Goal: Task Accomplishment & Management: Manage account settings

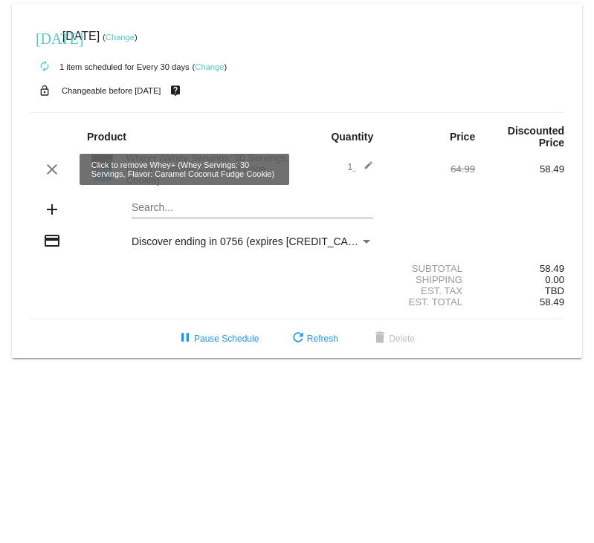
click at [51, 167] on mat-icon "clear" at bounding box center [52, 170] width 18 height 18
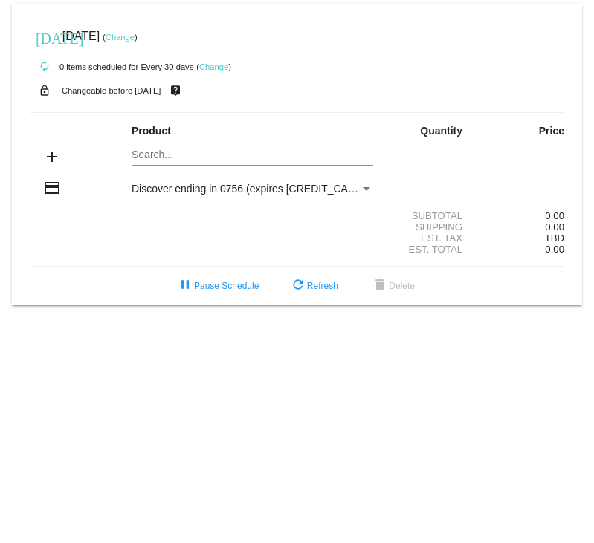
click at [181, 160] on mat-card "today Sep 21 2025 ( Change ) autorenew 0 items scheduled for Every 30 days ( Ch…" at bounding box center [297, 155] width 570 height 302
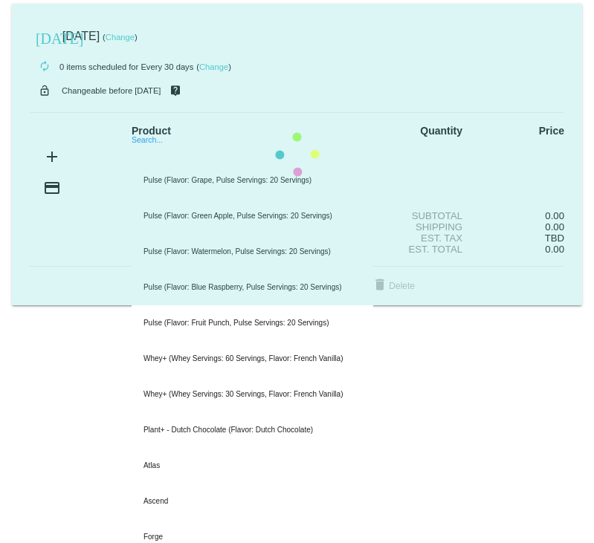
click at [326, 155] on mat-card "today Sep 21 2025 ( Change ) autorenew 0 items scheduled for Every 30 days ( Ch…" at bounding box center [297, 155] width 570 height 302
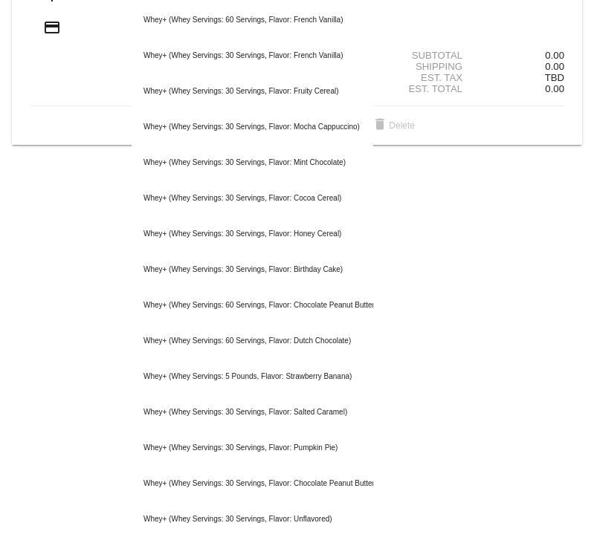
scroll to position [86, 0]
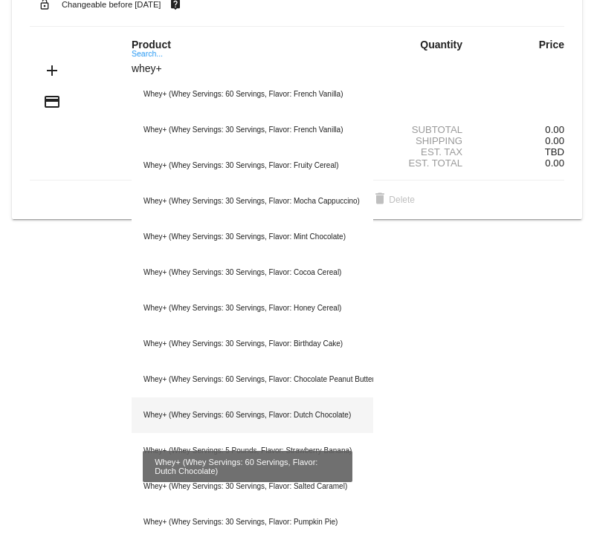
type input "whey+"
click at [187, 414] on div "Whey+ (Whey Servings: 60 Servings, Flavor: Dutch Chocolate)" at bounding box center [253, 416] width 242 height 36
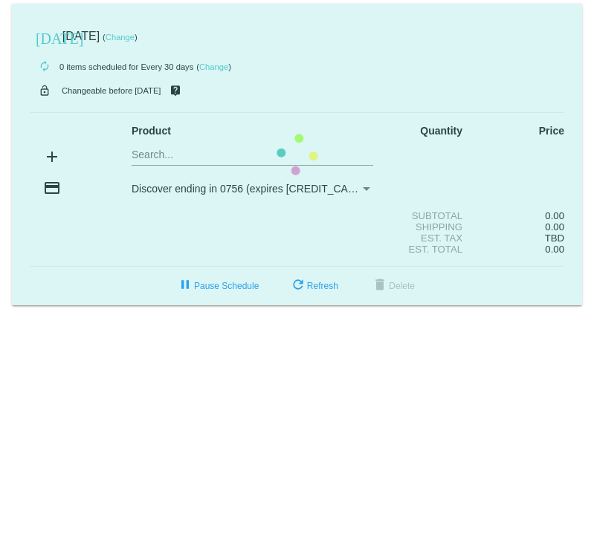
scroll to position [0, 0]
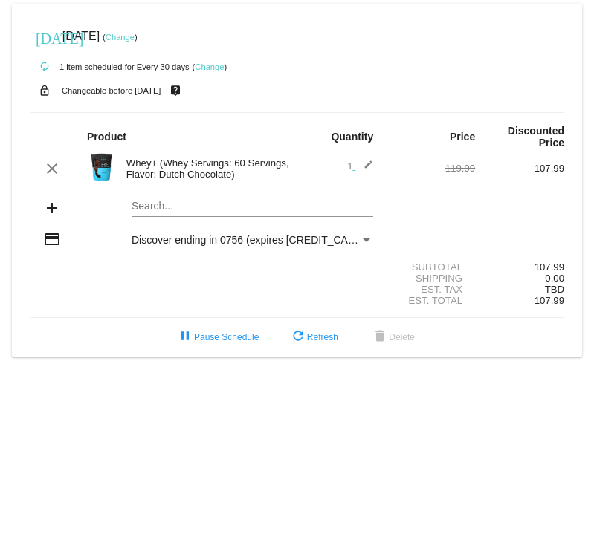
click at [235, 203] on mat-card "today Sep 21 2025 ( Change ) autorenew 1 item scheduled for Every 30 days ( Cha…" at bounding box center [297, 180] width 570 height 353
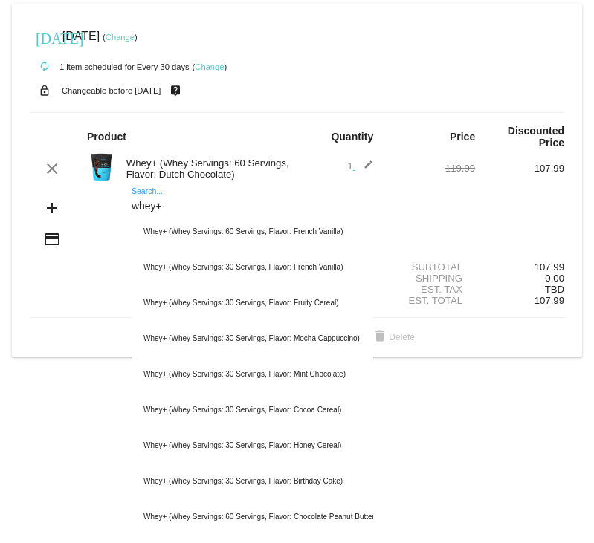
type input "whey+"
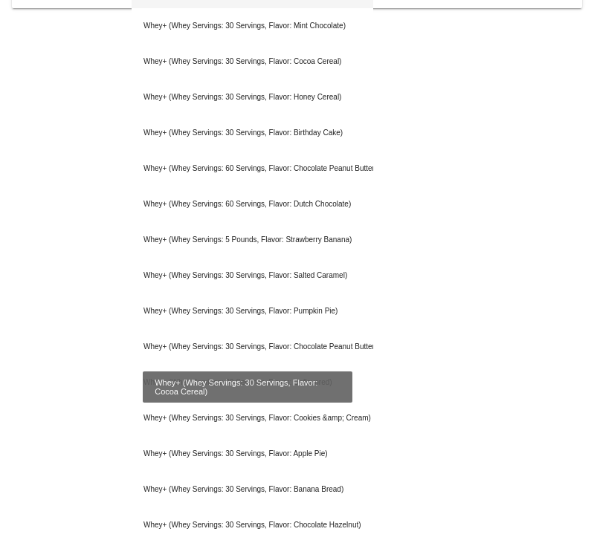
scroll to position [372, 0]
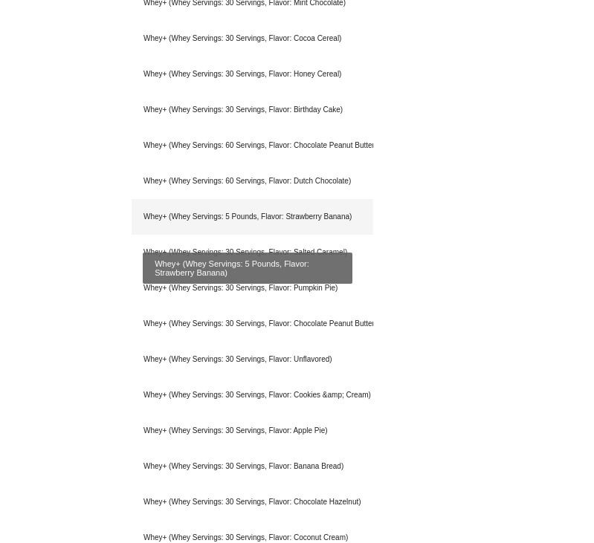
click at [152, 218] on div "Whey+ (Whey Servings: 5 Pounds, Flavor: Strawberry Banana)" at bounding box center [253, 217] width 242 height 36
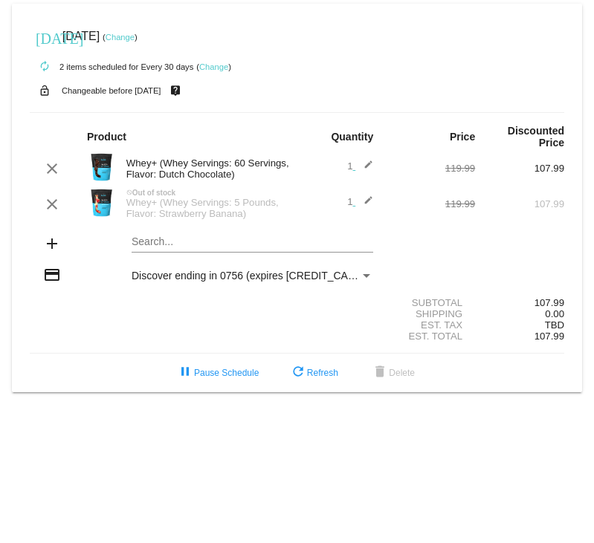
click at [368, 280] on div "Payment Method" at bounding box center [366, 276] width 13 height 12
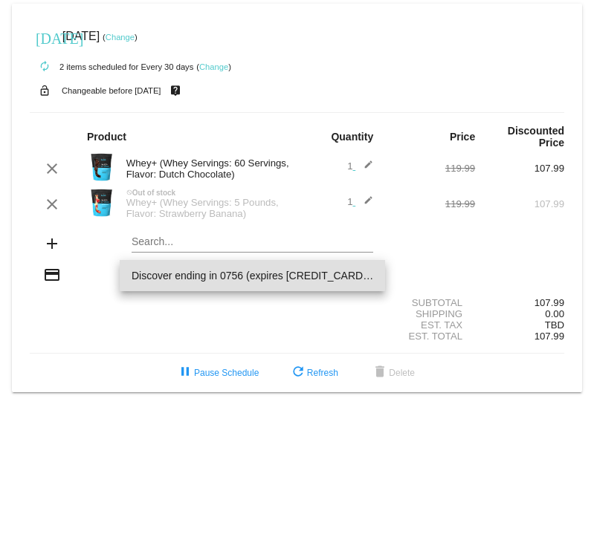
click at [367, 276] on span "Discover ending in 0756 (expires [CREDIT_CARD_DATA])" at bounding box center [253, 275] width 242 height 31
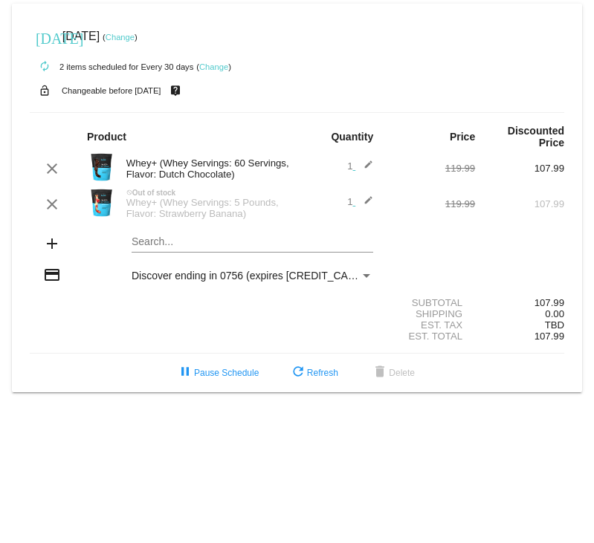
click at [496, 260] on div "add Search..." at bounding box center [297, 245] width 534 height 42
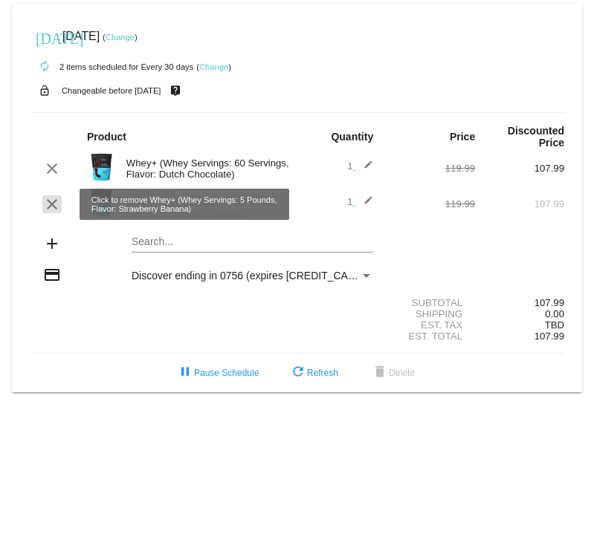
click at [52, 208] on mat-icon "clear" at bounding box center [52, 205] width 18 height 18
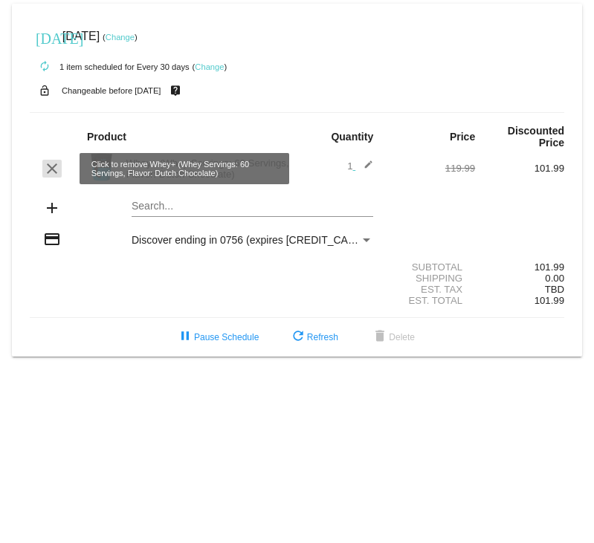
click at [49, 167] on mat-icon "clear" at bounding box center [52, 169] width 18 height 18
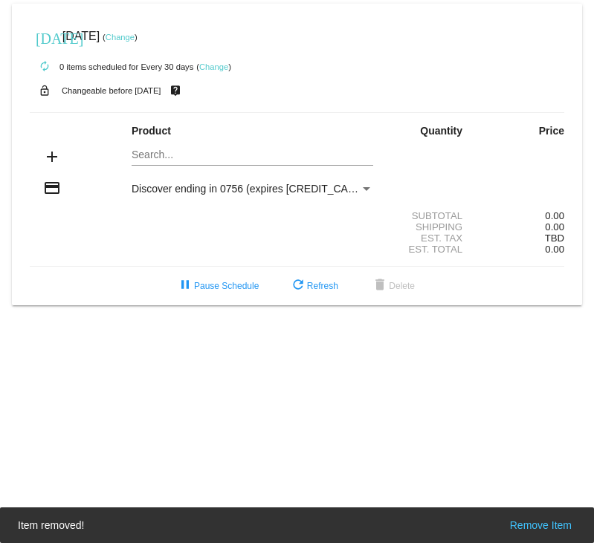
click at [198, 159] on mat-card "today Sep 21 2025 ( Change ) autorenew 0 items scheduled for Every 30 days ( Ch…" at bounding box center [297, 155] width 570 height 302
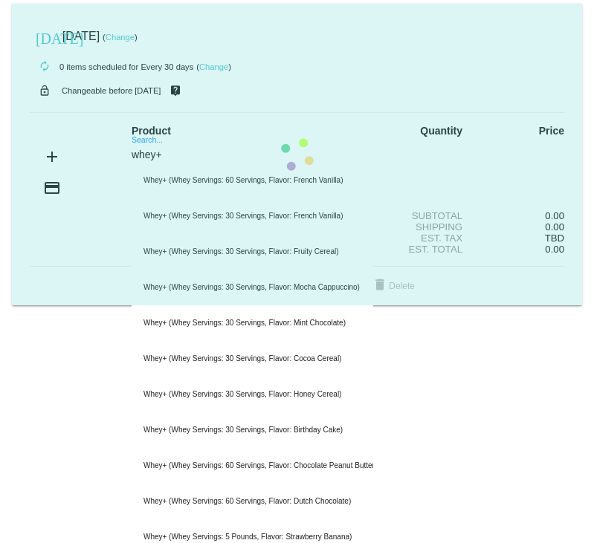
type input "whey+"
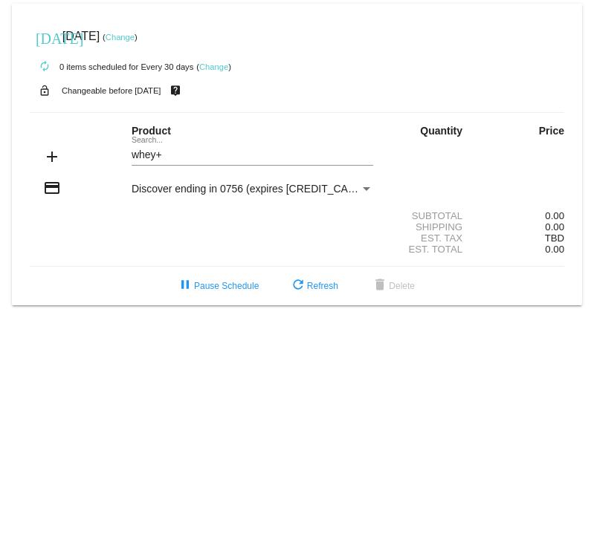
click at [242, 146] on div "whey+ Search..." at bounding box center [253, 151] width 242 height 29
click at [222, 157] on mat-card "today Sep 21 2025 ( Change ) autorenew 0 items scheduled for Every 30 days ( Ch…" at bounding box center [297, 155] width 570 height 302
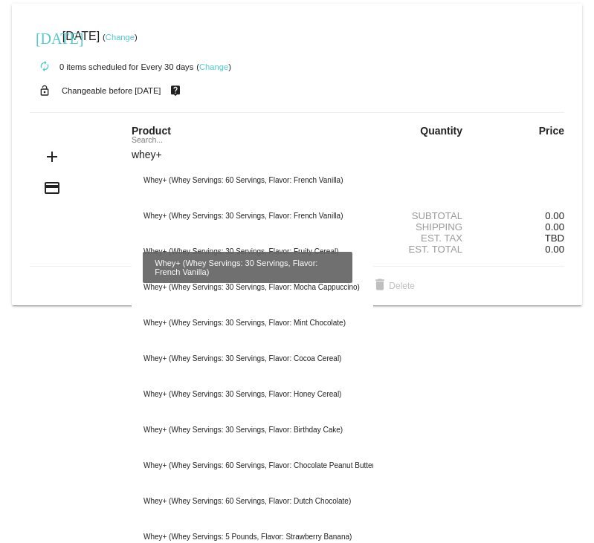
click at [297, 218] on mat-card "today Sep 21 2025 ( Change ) autorenew 0 items scheduled for Every 30 days ( Ch…" at bounding box center [297, 155] width 570 height 302
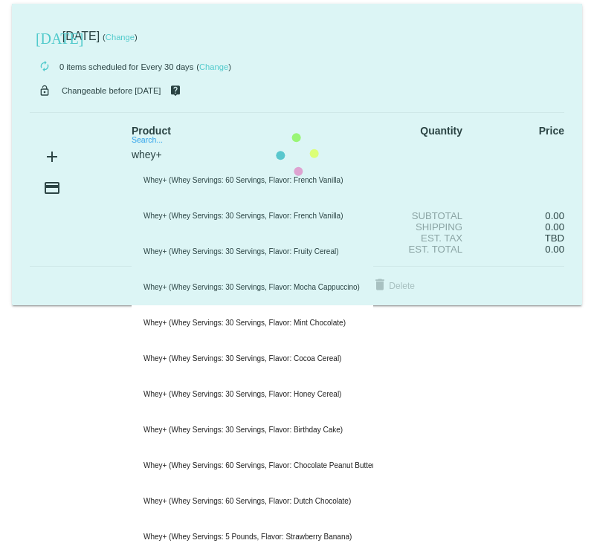
click at [210, 160] on mat-card "today Sep 21 2025 ( Change ) autorenew 0 items scheduled for Every 30 days ( Ch…" at bounding box center [297, 155] width 570 height 302
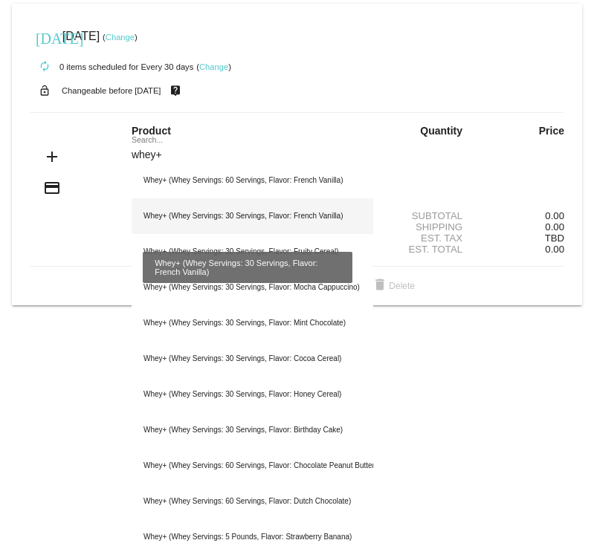
click at [248, 215] on div "Whey+ (Whey Servings: 30 Servings, Flavor: French Vanilla)" at bounding box center [253, 216] width 242 height 36
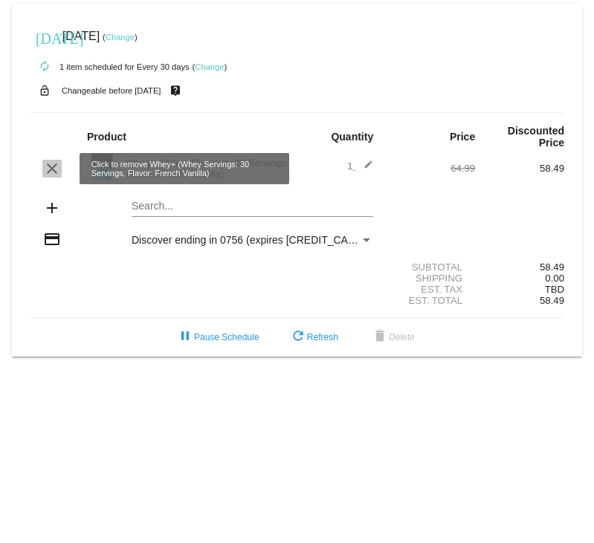
click at [53, 173] on mat-icon "clear" at bounding box center [52, 169] width 18 height 18
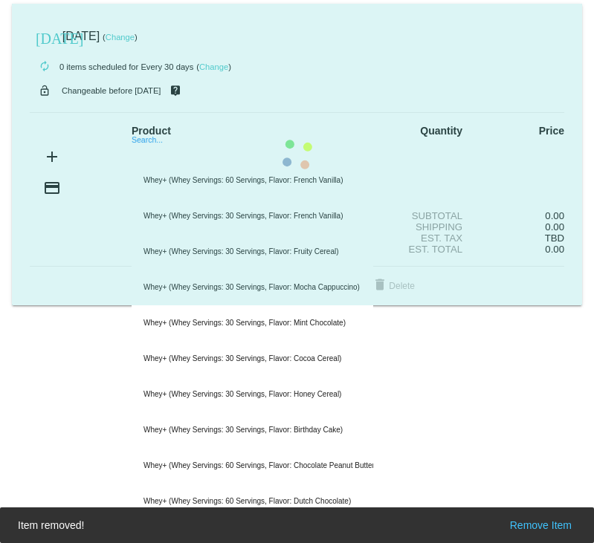
click at [193, 156] on mat-card "today Sep 21 2025 ( Change ) autorenew 0 items scheduled for Every 30 days ( Ch…" at bounding box center [297, 155] width 570 height 302
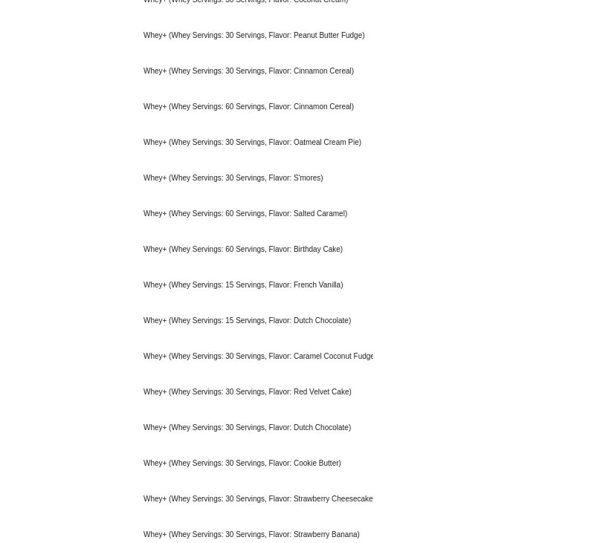
scroll to position [892, 0]
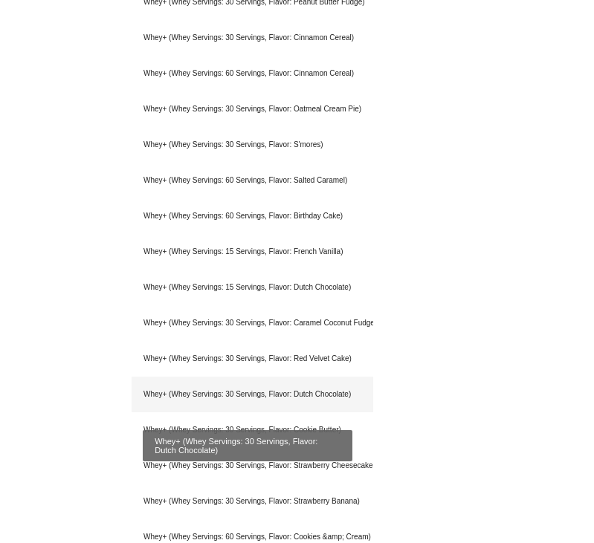
type input "whey+"
click at [285, 396] on div "Whey+ (Whey Servings: 30 Servings, Flavor: Dutch Chocolate)" at bounding box center [253, 395] width 242 height 36
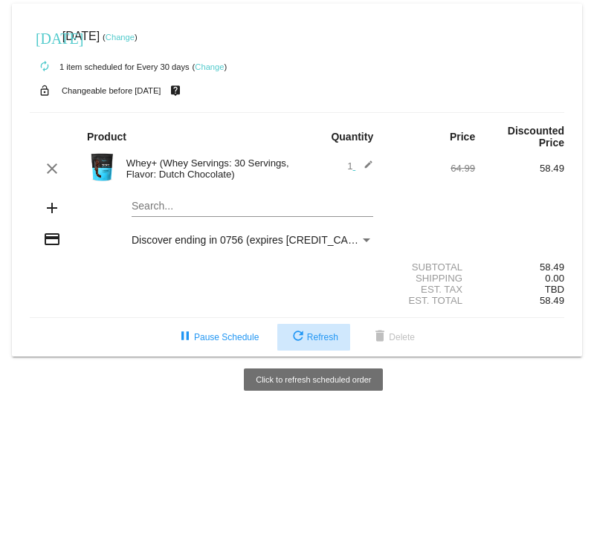
click at [336, 339] on span "refresh Refresh" at bounding box center [313, 337] width 49 height 10
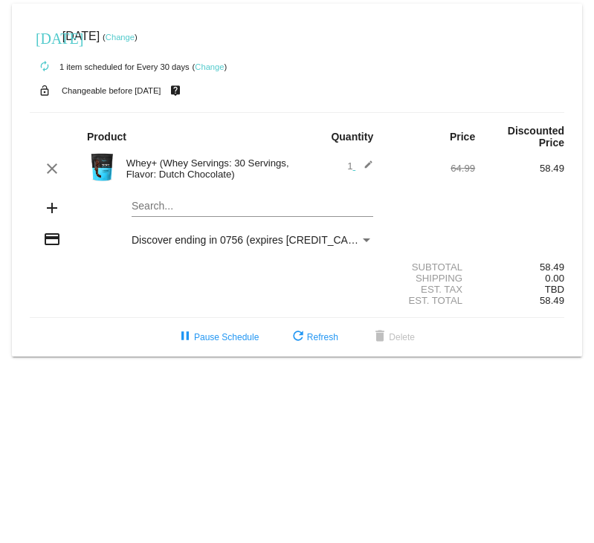
click at [295, 10] on mat-card "today Sep 21 2025 ( Change ) autorenew 1 item scheduled for Every 30 days ( Cha…" at bounding box center [297, 180] width 570 height 353
